Goal: Book appointment/travel/reservation

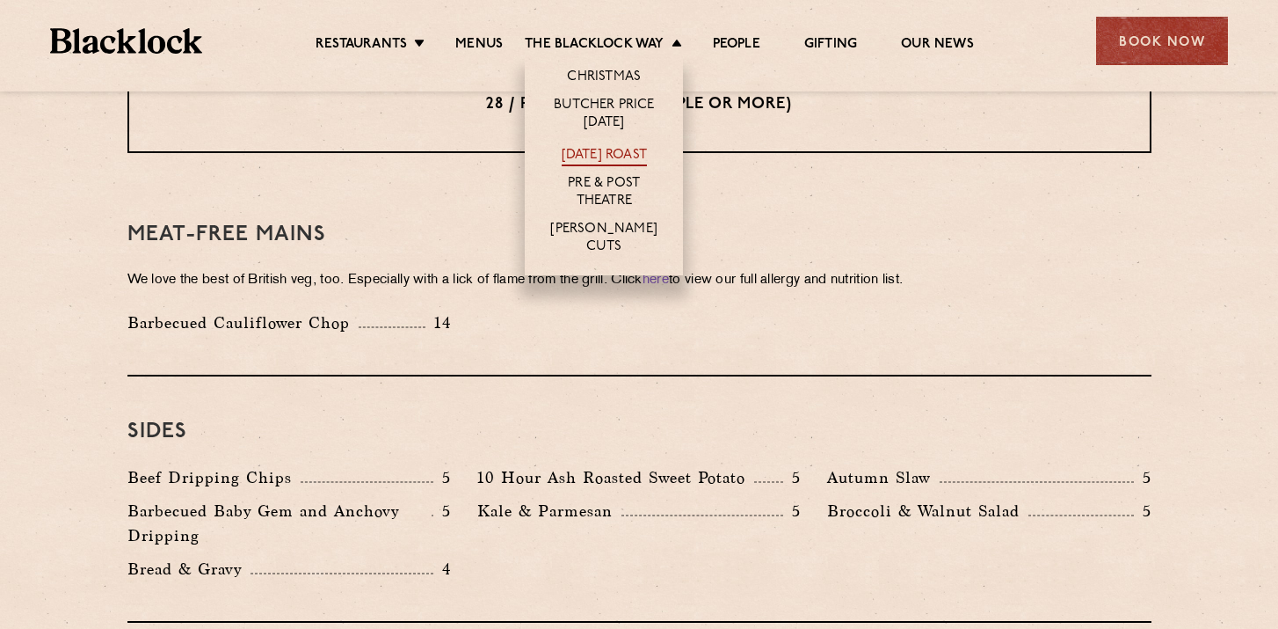
click at [613, 155] on link "[DATE] Roast" at bounding box center [604, 156] width 85 height 19
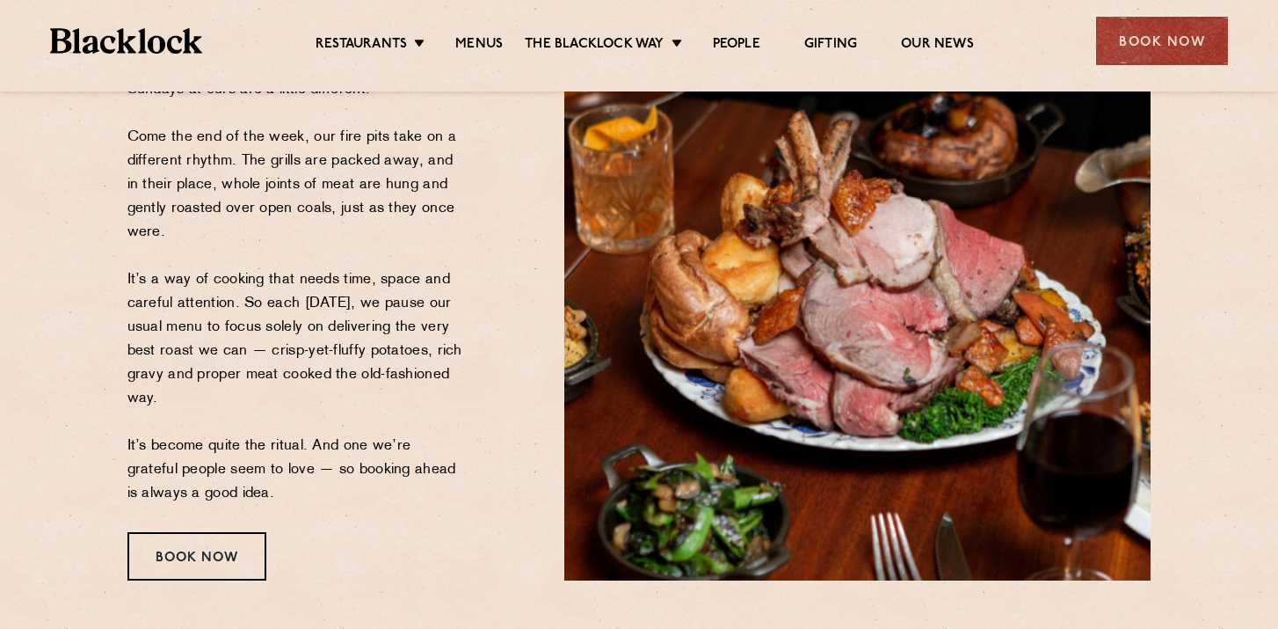
scroll to position [317, 0]
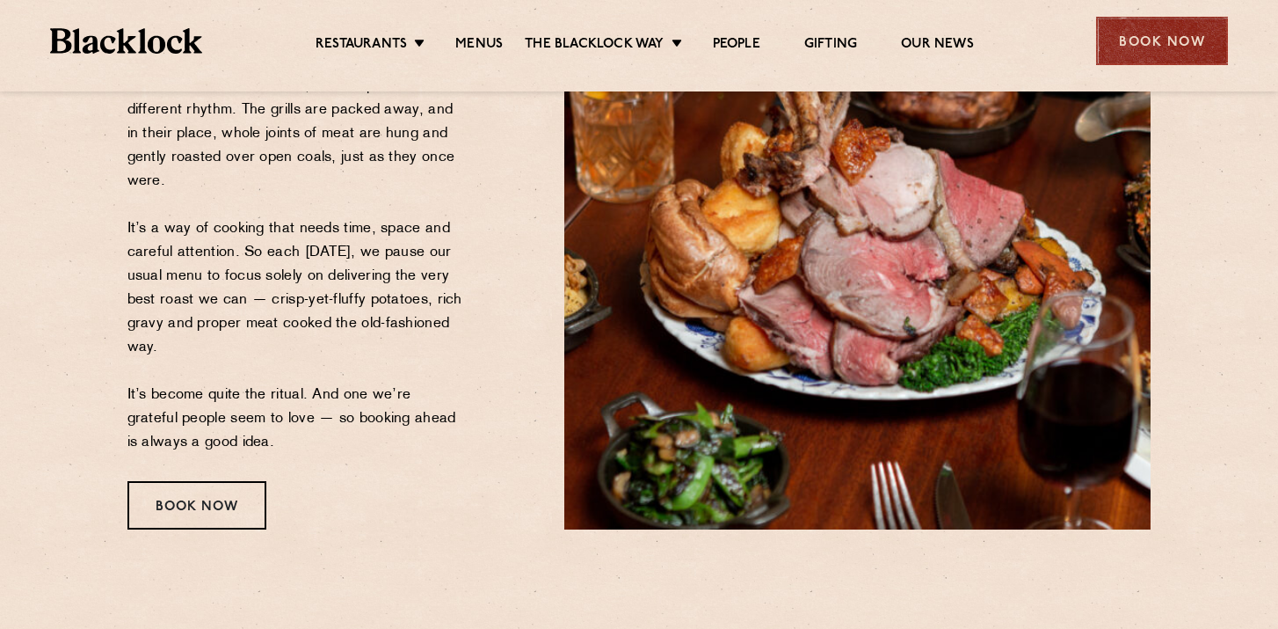
click at [1164, 43] on div "Book Now" at bounding box center [1162, 41] width 132 height 48
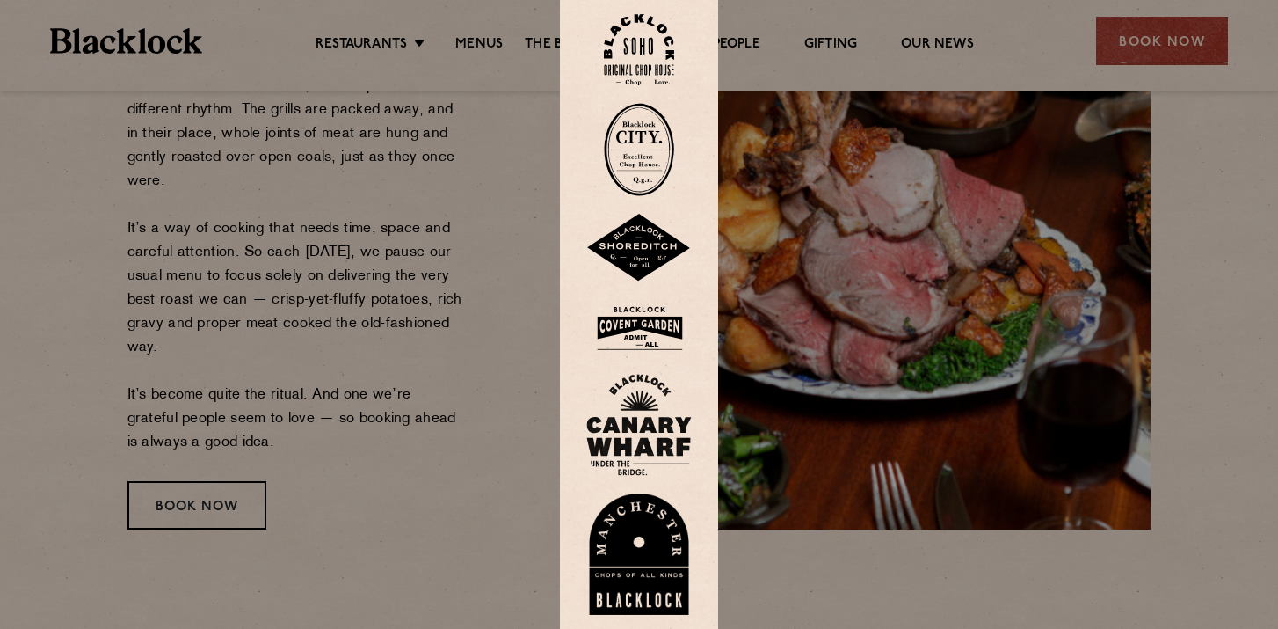
click at [632, 233] on img at bounding box center [639, 248] width 106 height 69
